Goal: Task Accomplishment & Management: Use online tool/utility

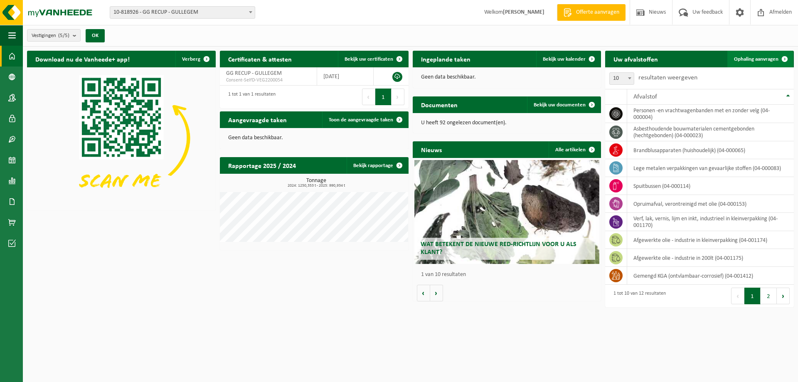
click at [757, 53] on link "Ophaling aanvragen" at bounding box center [760, 59] width 66 height 17
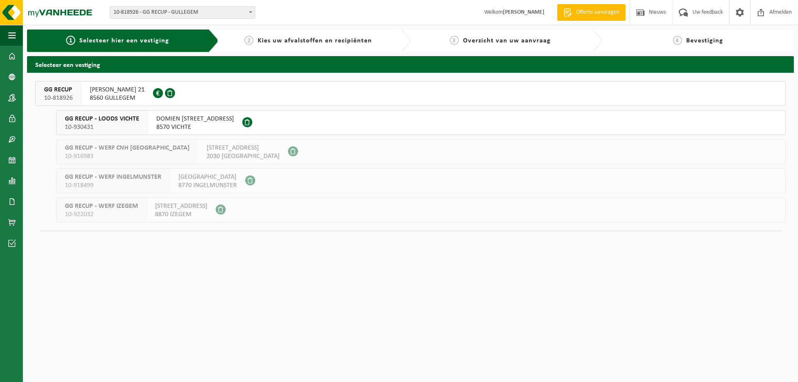
click at [242, 95] on button "GG RECUP 10-818926 HUGO VERRIESTLAAN 21 8560 GULLEGEM 0674.778.421" at bounding box center [410, 93] width 750 height 25
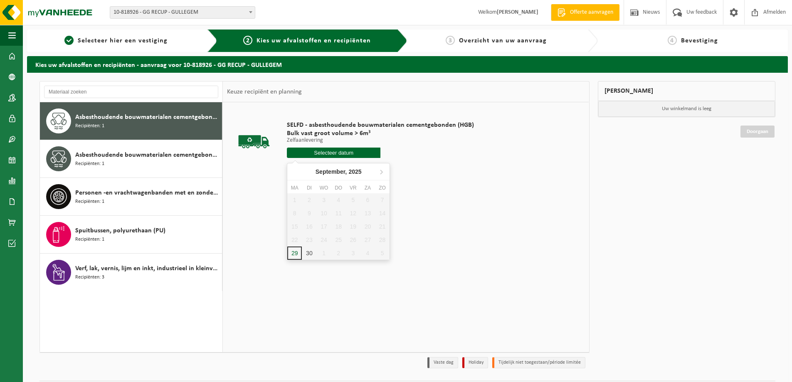
click at [307, 155] on input "text" at bounding box center [333, 153] width 93 height 10
click at [293, 252] on div "29" at bounding box center [294, 252] width 15 height 13
type input "Van 2025-09-29"
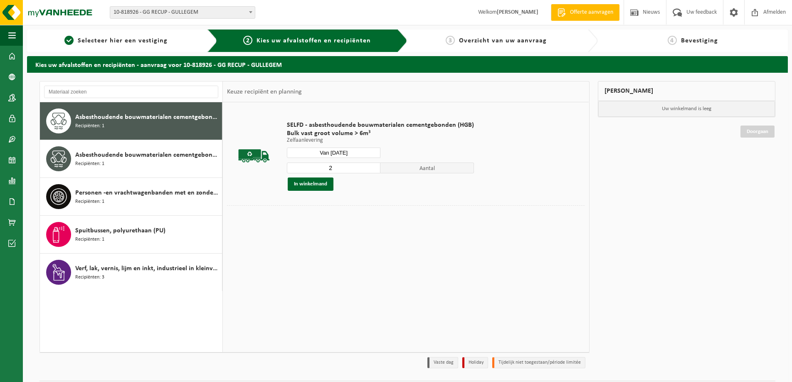
click at [373, 165] on input "2" at bounding box center [333, 167] width 93 height 11
click at [373, 165] on input "3" at bounding box center [333, 167] width 93 height 11
type input "4"
click at [373, 165] on input "4" at bounding box center [333, 167] width 93 height 11
click at [310, 184] on button "In winkelmand" at bounding box center [311, 183] width 46 height 13
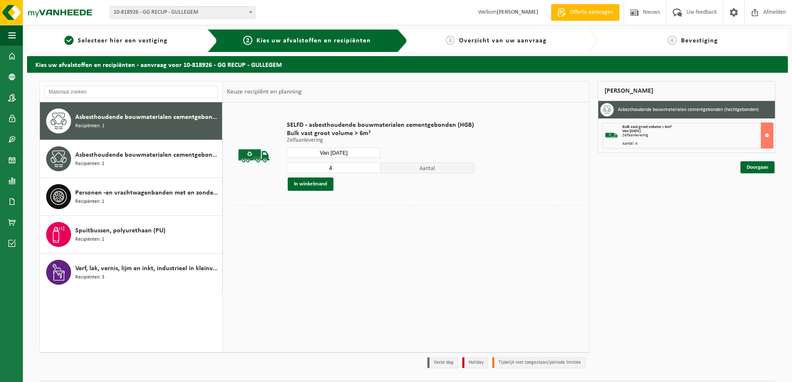
click at [748, 157] on div "Doorgaan" at bounding box center [687, 157] width 178 height 8
click at [750, 165] on link "Doorgaan" at bounding box center [757, 167] width 34 height 12
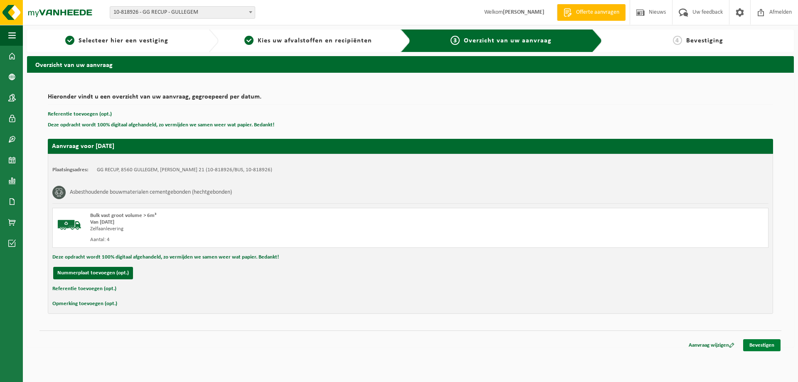
click at [764, 344] on link "Bevestigen" at bounding box center [761, 345] width 37 height 12
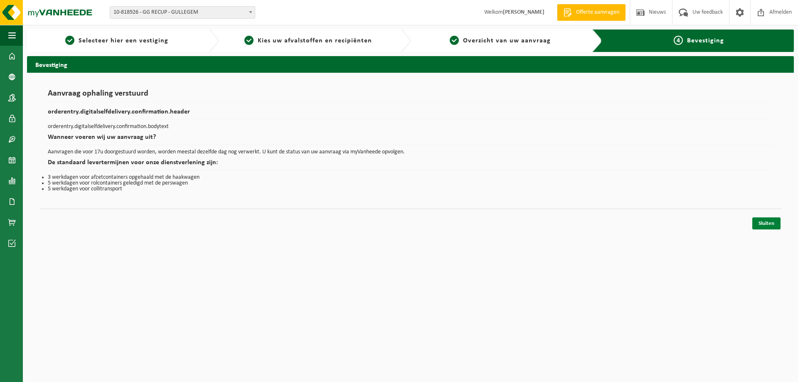
click at [766, 225] on link "Sluiten" at bounding box center [766, 223] width 28 height 12
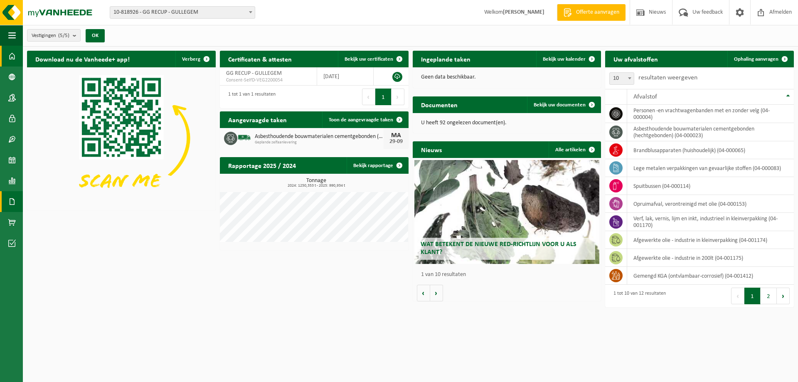
click at [11, 204] on span at bounding box center [11, 201] width 7 height 21
click at [59, 223] on span "Documenten" at bounding box center [63, 219] width 31 height 16
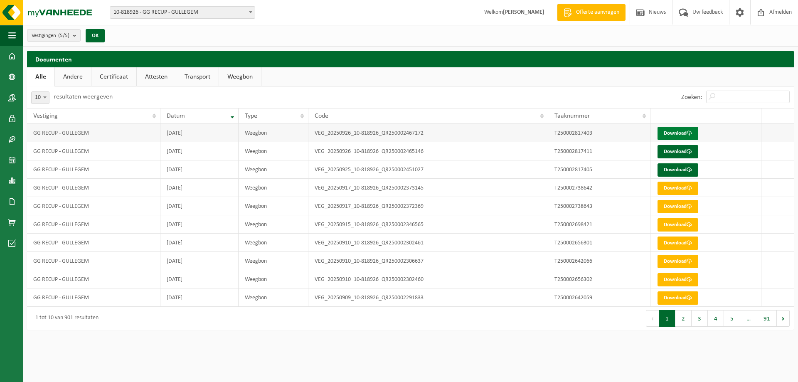
click at [677, 133] on link "Download" at bounding box center [677, 133] width 41 height 13
click at [684, 148] on link "Download" at bounding box center [677, 151] width 41 height 13
click at [675, 172] on link "Download" at bounding box center [677, 169] width 41 height 13
